Goal: Task Accomplishment & Management: Manage account settings

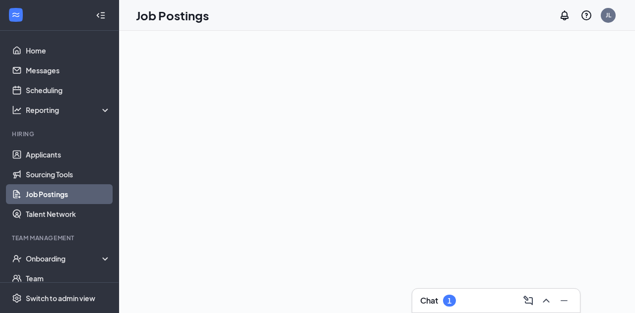
click at [64, 89] on link "Scheduling" at bounding box center [68, 90] width 85 height 20
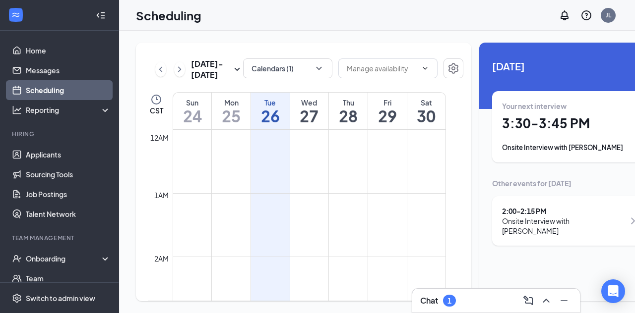
click at [421, 69] on icon "ChevronDown" at bounding box center [425, 68] width 8 height 8
click at [404, 53] on div "[DATE] - [DATE] Calendars (1) CST Sun 24 Mon 25 Tue 26 Wed 27 Thu 28 Fri 29 Sat…" at bounding box center [303, 172] width 335 height 259
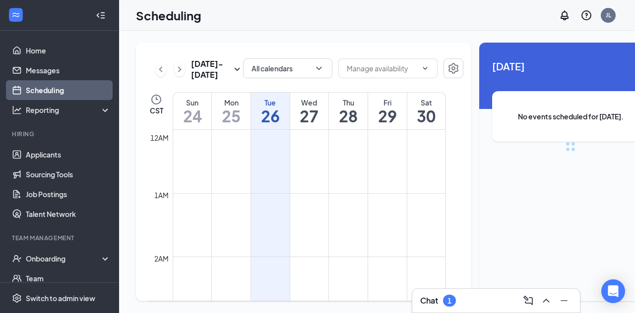
click at [468, 309] on div "Chat 1" at bounding box center [496, 301] width 168 height 24
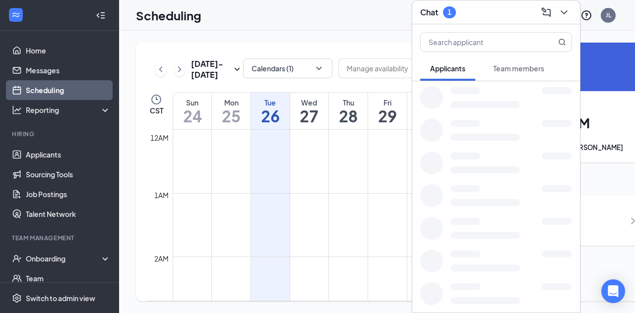
scroll to position [488, 0]
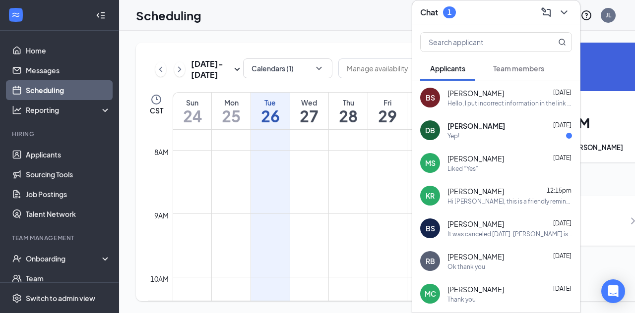
click at [473, 121] on span "Dawson Bailey" at bounding box center [476, 126] width 58 height 10
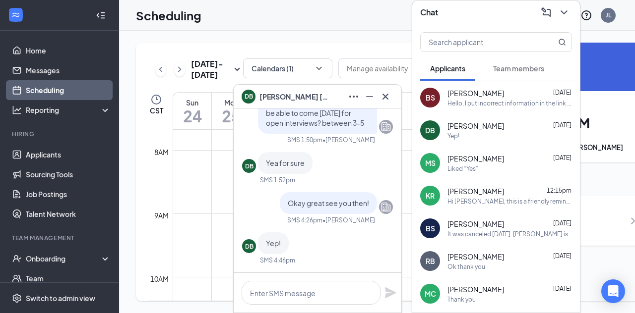
click at [391, 97] on icon "Cross" at bounding box center [385, 97] width 12 height 12
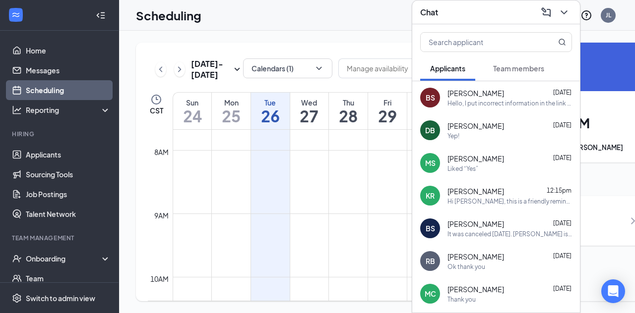
click at [432, 33] on input "text" at bounding box center [480, 42] width 118 height 19
click at [437, 33] on input "text" at bounding box center [480, 42] width 118 height 19
click at [427, 6] on div "Chat" at bounding box center [496, 12] width 168 height 24
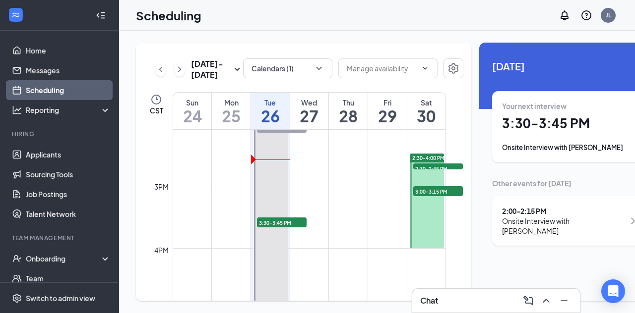
scroll to position [915, 0]
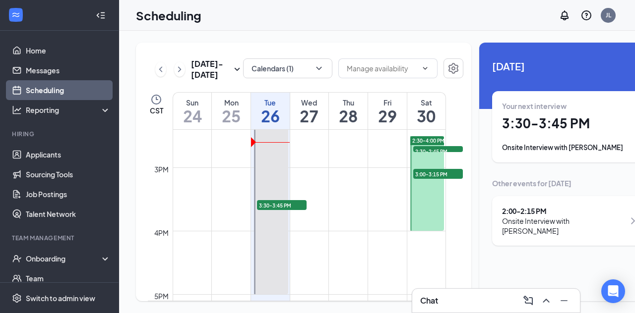
click at [279, 225] on link "1:45-5:00 PM 2:00-2:15 PM 1 3:30-3:45 PM 1" at bounding box center [270, 191] width 37 height 206
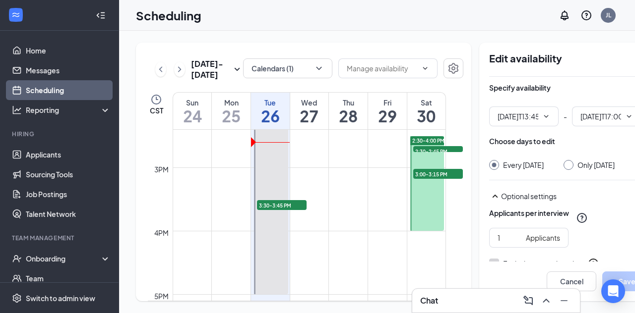
type input "01:45 PM"
type input "05:00 PM"
click at [296, 69] on button "Calendars (1)" at bounding box center [287, 69] width 89 height 20
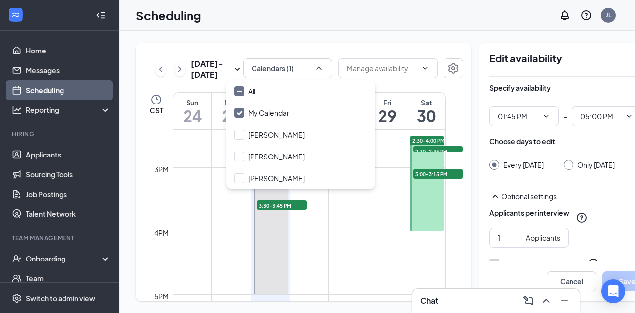
click at [250, 131] on input "Jazemine Stolze" at bounding box center [269, 135] width 70 height 10
checkbox input "true"
click at [293, 51] on div "Aug 24 - Aug 30 Calendars (2) CST Sun 24 Mon 25 Tue 26 Wed 27 Thu 28 Fri 29 Sat…" at bounding box center [303, 172] width 335 height 259
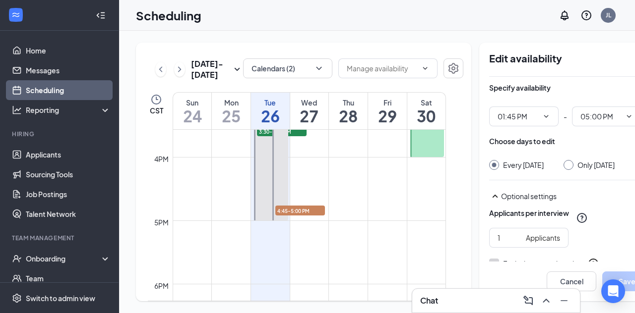
scroll to position [993, 0]
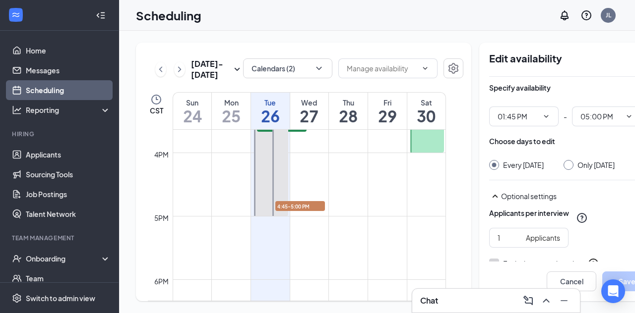
click at [307, 211] on span "4:45-5:00 PM" at bounding box center [300, 206] width 50 height 10
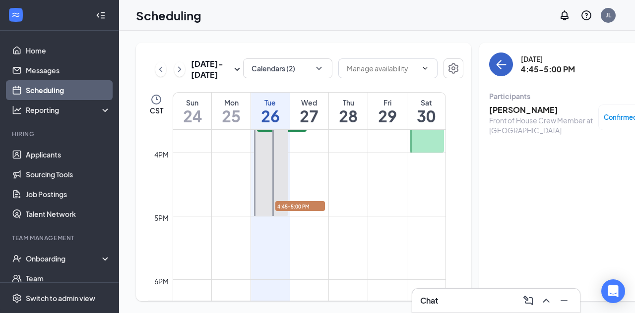
click at [489, 72] on button "back-button" at bounding box center [501, 65] width 24 height 24
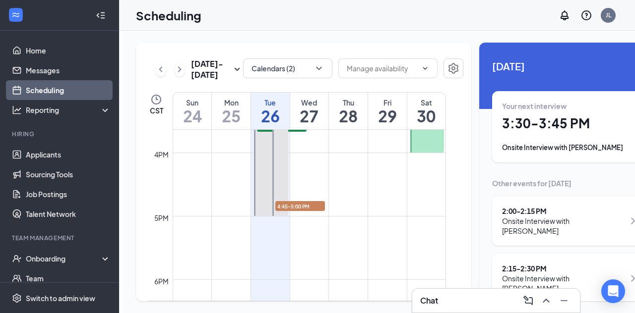
scroll to position [28, 0]
